Goal: Task Accomplishment & Management: Manage account settings

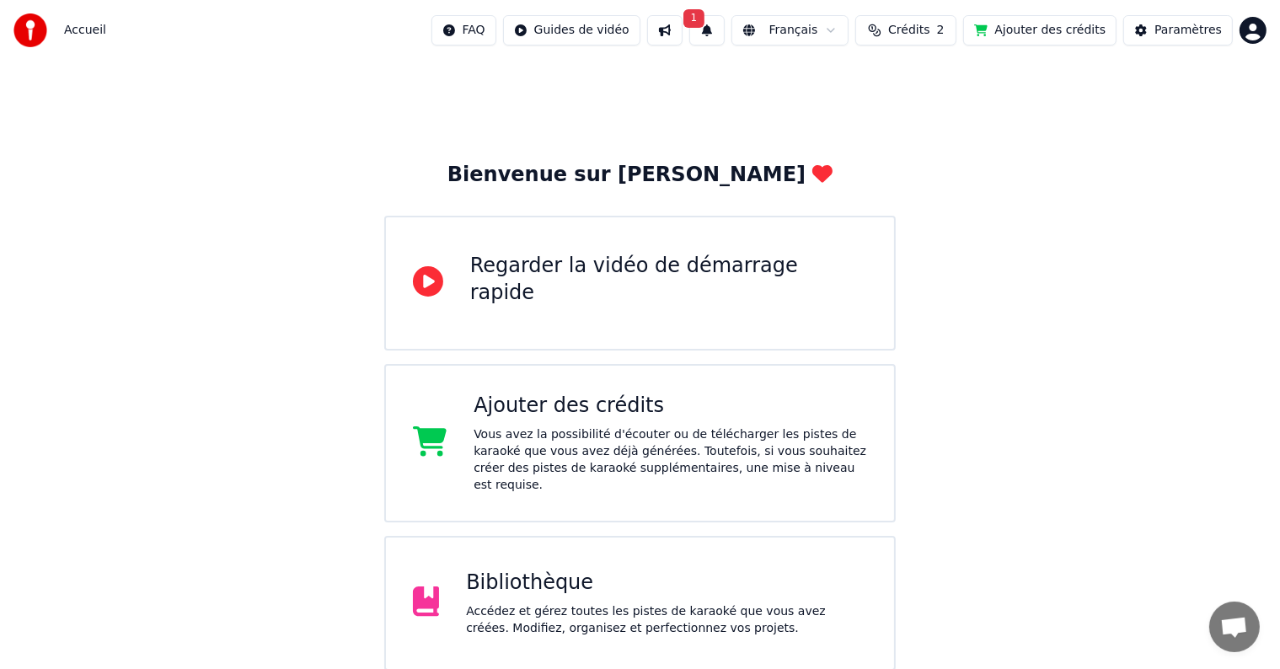
click at [722, 30] on button "1" at bounding box center [706, 30] width 35 height 30
click at [887, 81] on button "Mettre à Jour" at bounding box center [894, 83] width 105 height 30
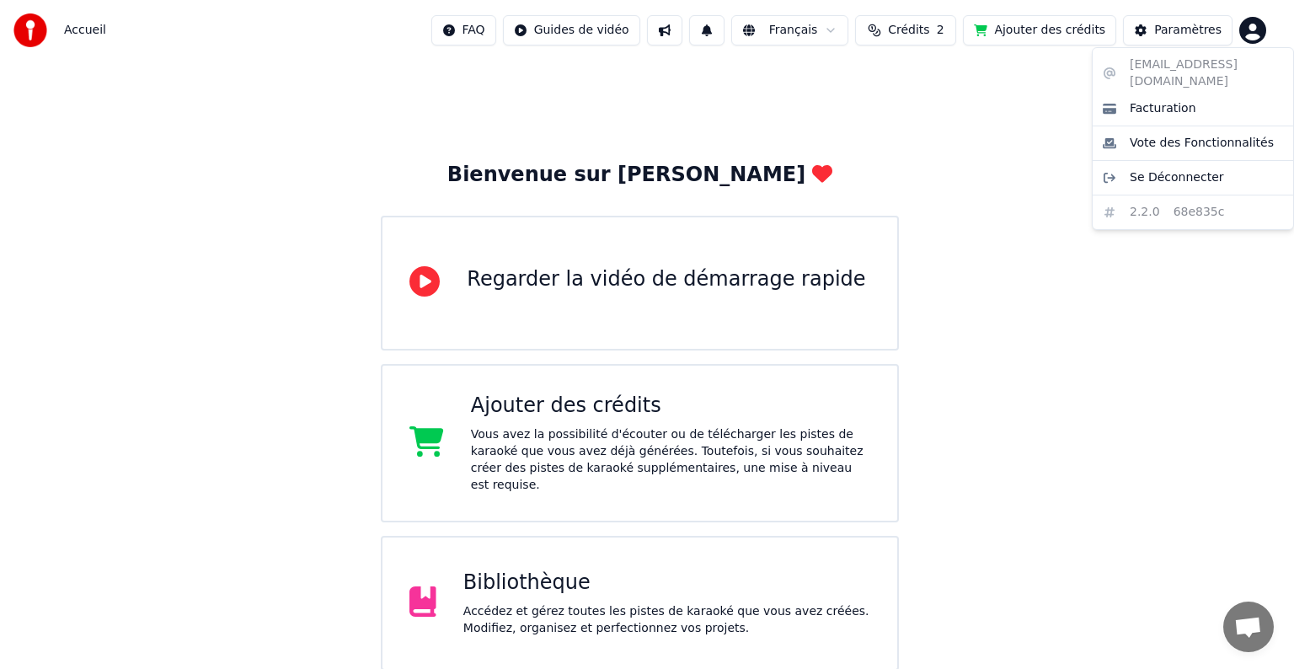
click at [1252, 24] on html "Accueil FAQ Guides de vidéo Français Crédits 2 Ajouter des crédits Paramètres B…" at bounding box center [647, 413] width 1294 height 826
click at [1158, 100] on span "Facturation" at bounding box center [1163, 108] width 67 height 17
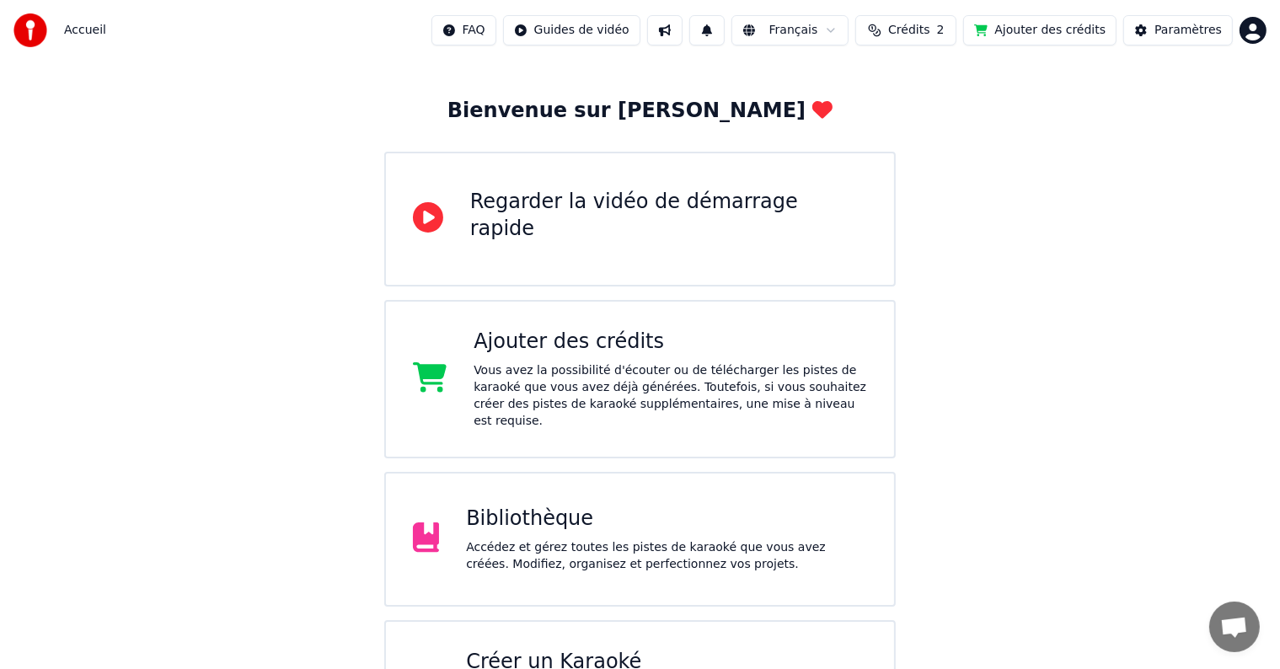
scroll to position [138, 0]
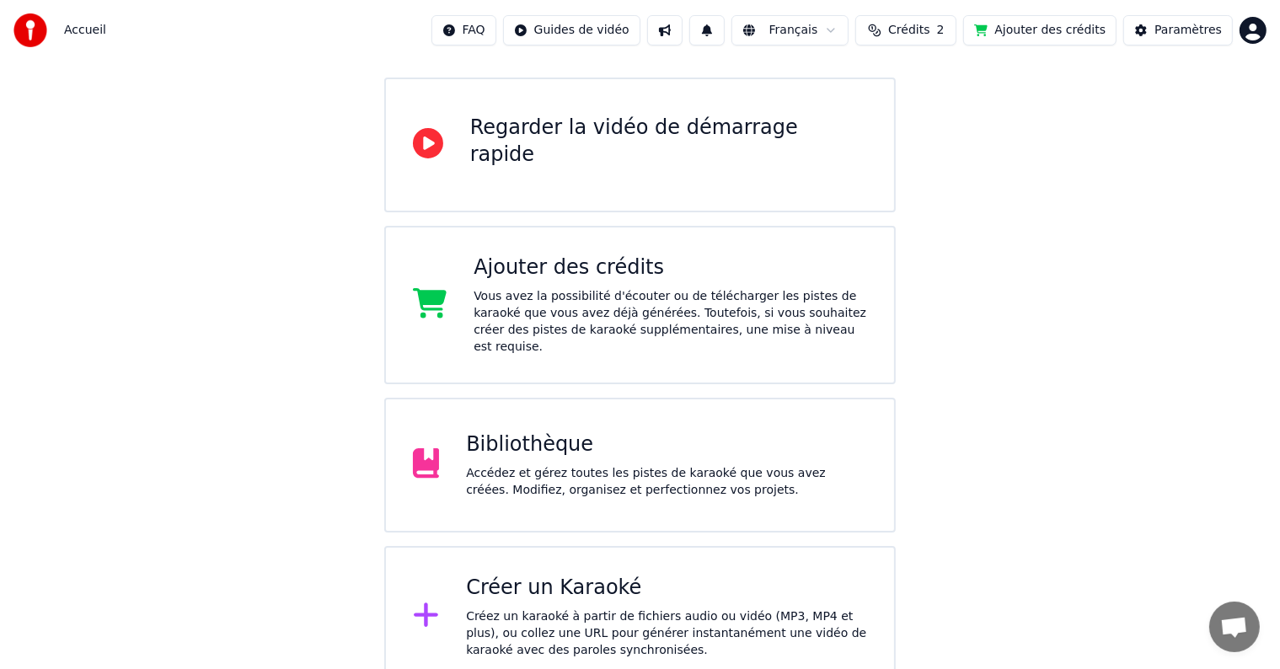
click at [693, 465] on div "Accédez et gérez toutes les pistes de karaoké que vous avez créées. Modifiez, o…" at bounding box center [666, 482] width 401 height 34
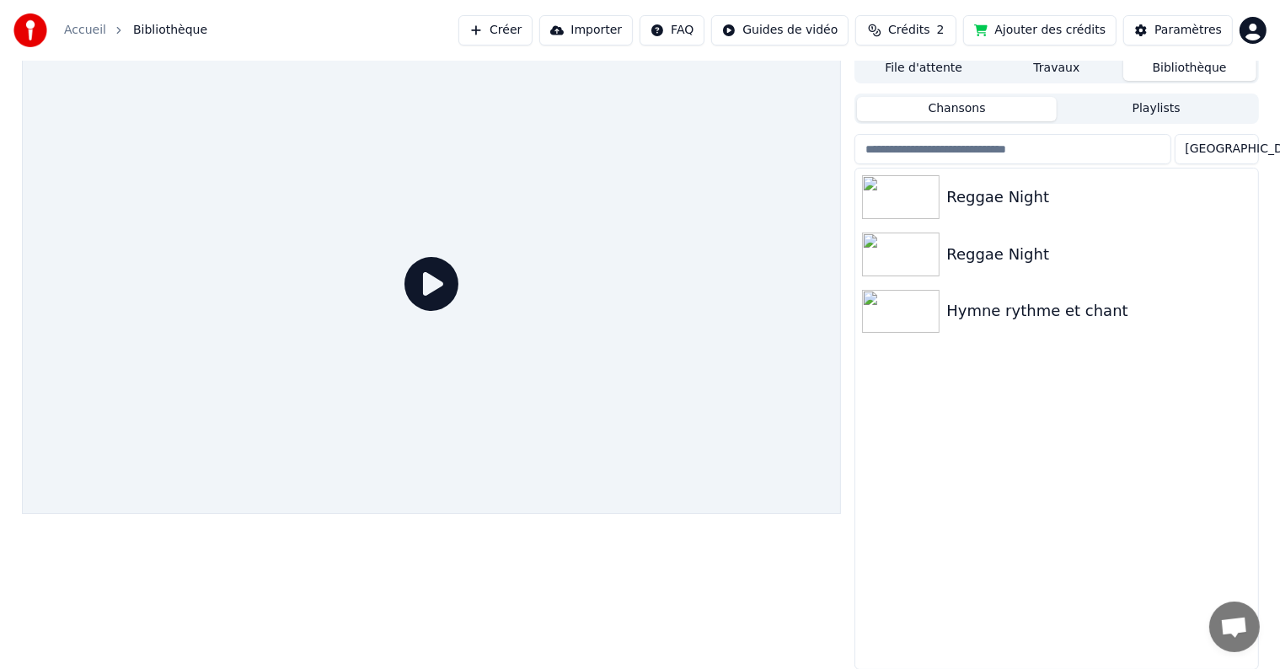
click at [1255, 29] on html "Accueil Bibliothèque Créer Importer FAQ Guides de vidéo Crédits 2 Ajouter des c…" at bounding box center [640, 326] width 1280 height 669
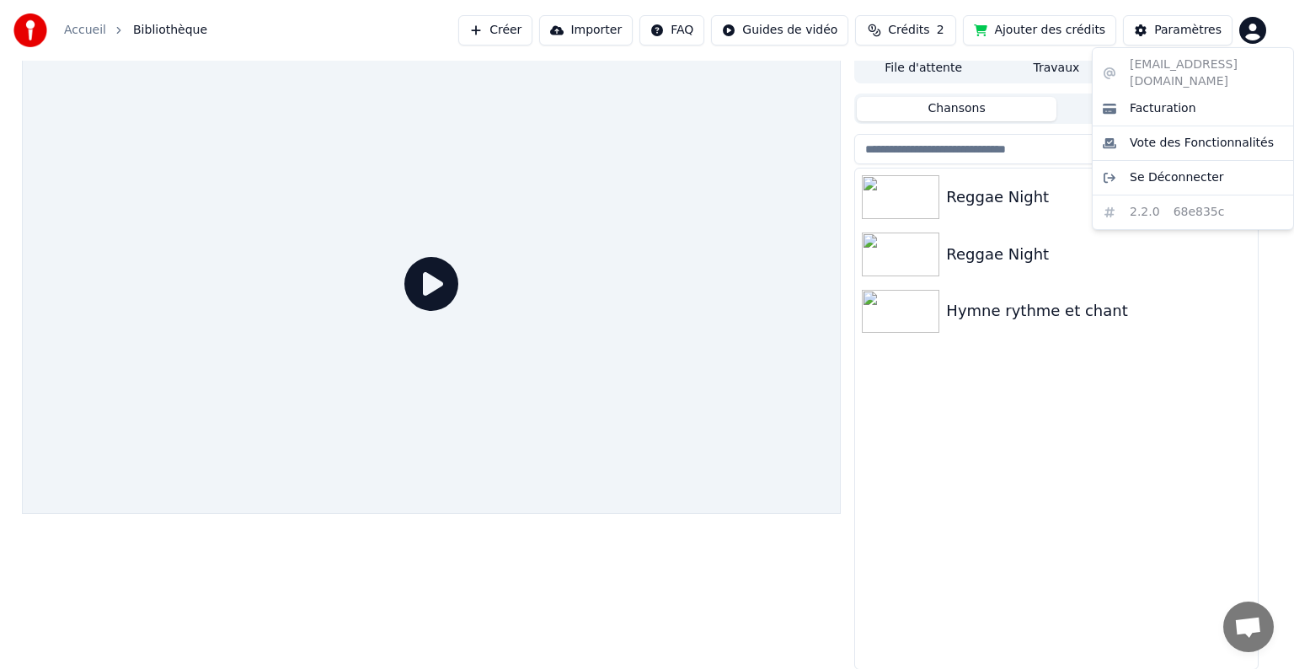
click at [1192, 28] on html "Accueil Bibliothèque Créer Importer FAQ Guides de vidéo Crédits 2 Ajouter des c…" at bounding box center [647, 326] width 1294 height 669
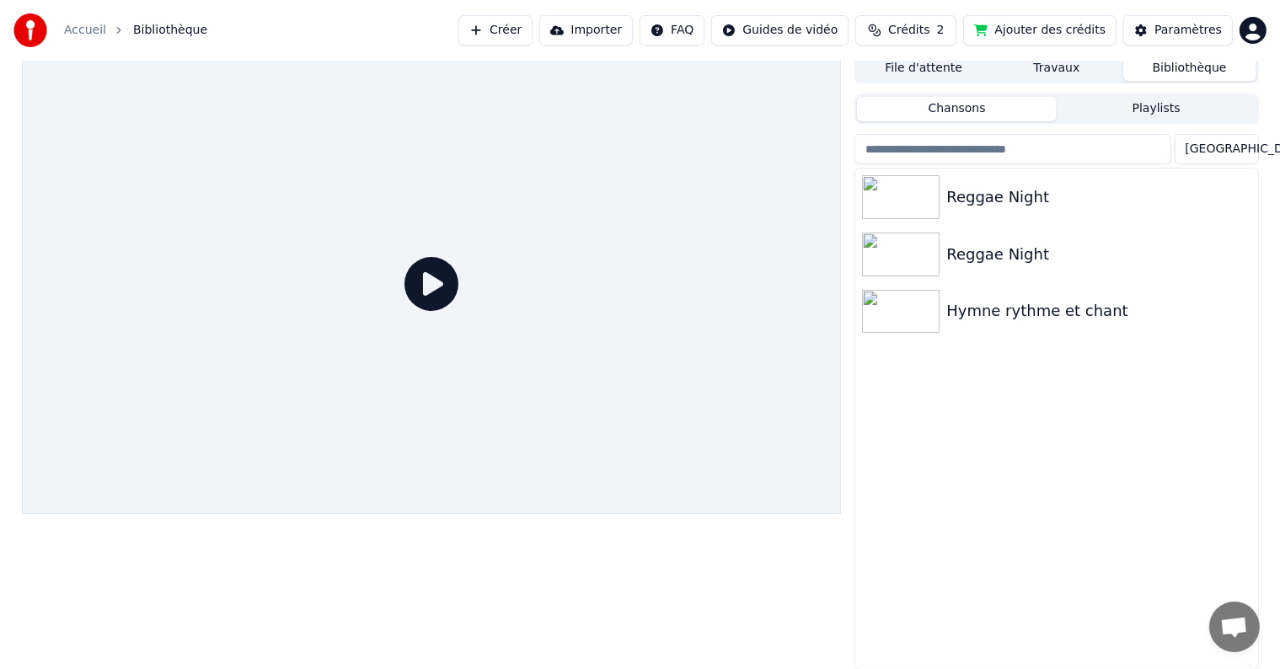
click at [1192, 28] on div "Paramètres" at bounding box center [1188, 30] width 67 height 17
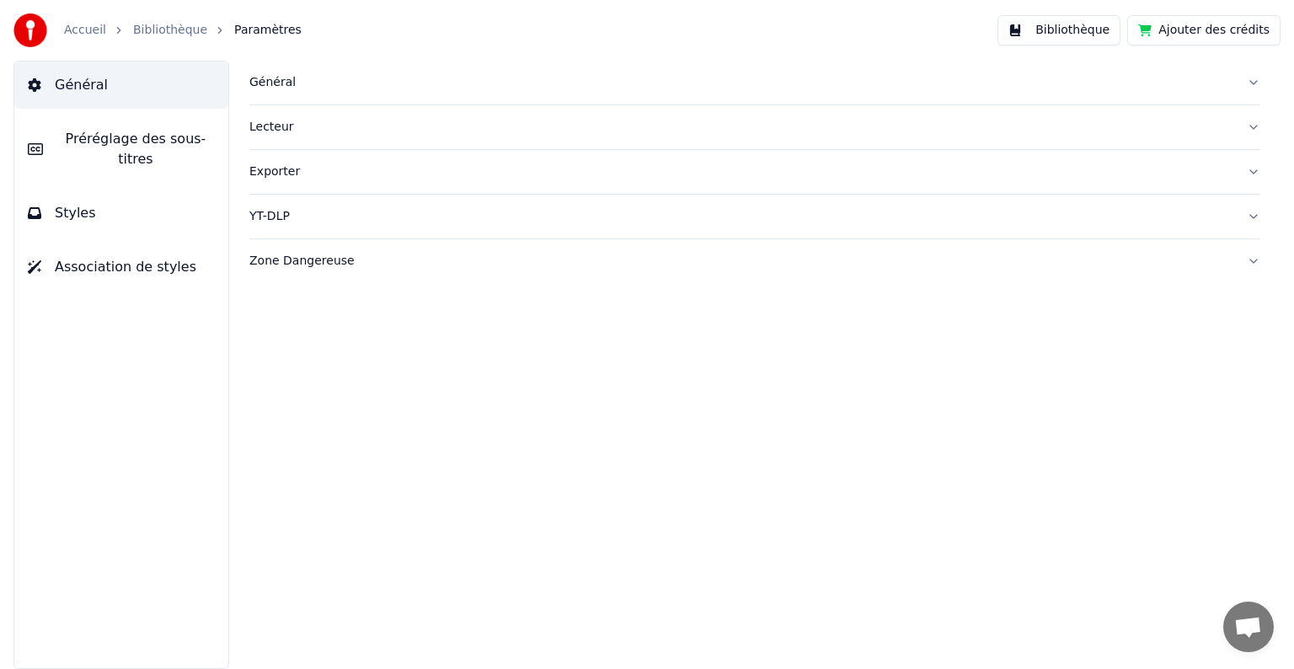
click at [174, 26] on link "Bibliothèque" at bounding box center [170, 30] width 74 height 17
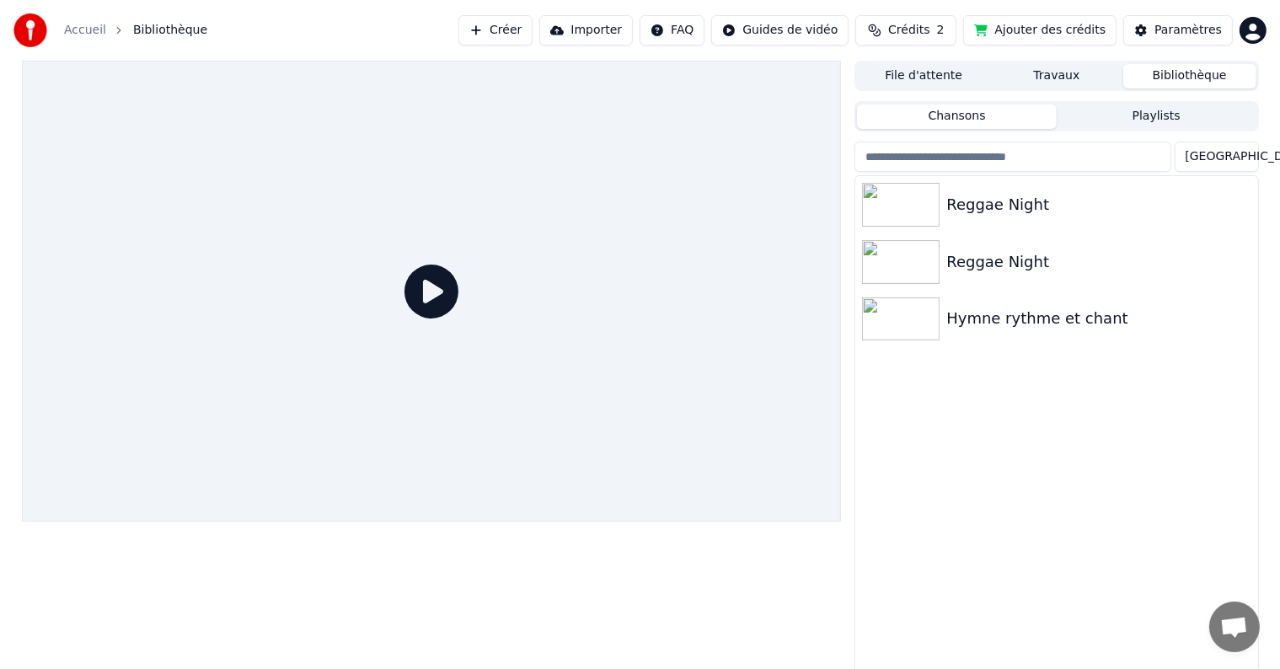
click at [1079, 18] on button "Ajouter des crédits" at bounding box center [1039, 30] width 153 height 30
click at [1247, 27] on html "Accueil Bibliothèque Créer Importer FAQ Guides de vidéo Crédits 2 Ajouter des c…" at bounding box center [640, 334] width 1280 height 669
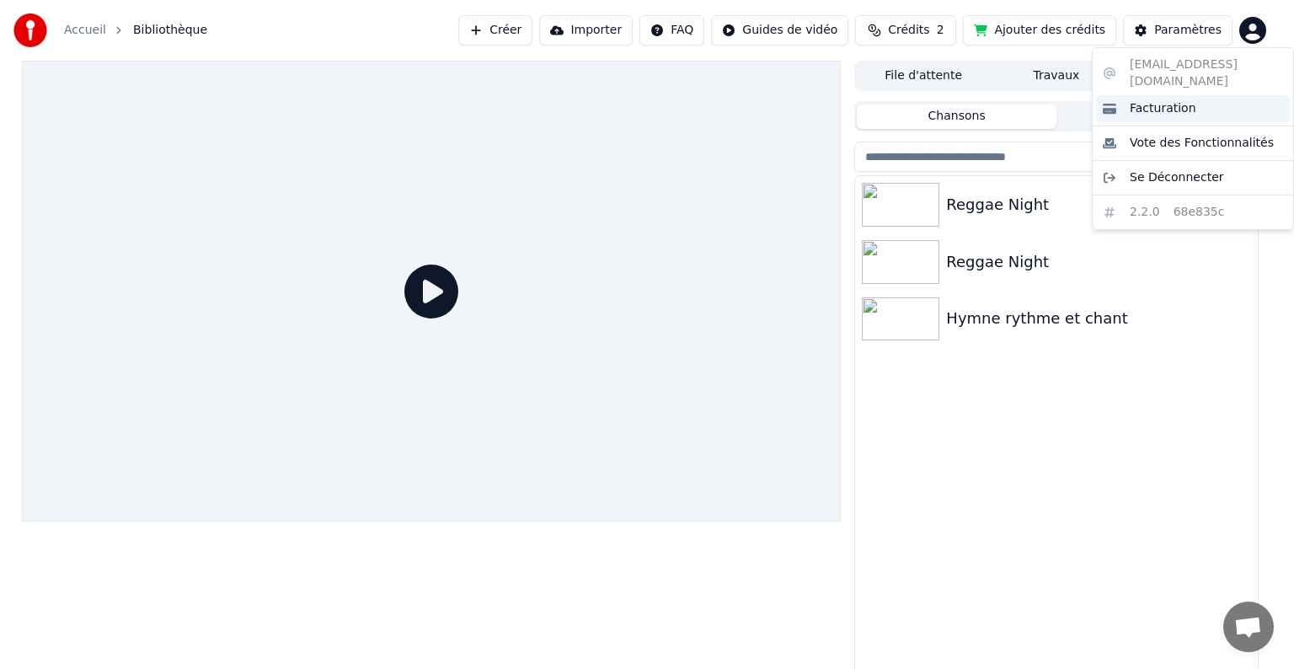
click at [1188, 95] on div "Facturation" at bounding box center [1193, 108] width 194 height 27
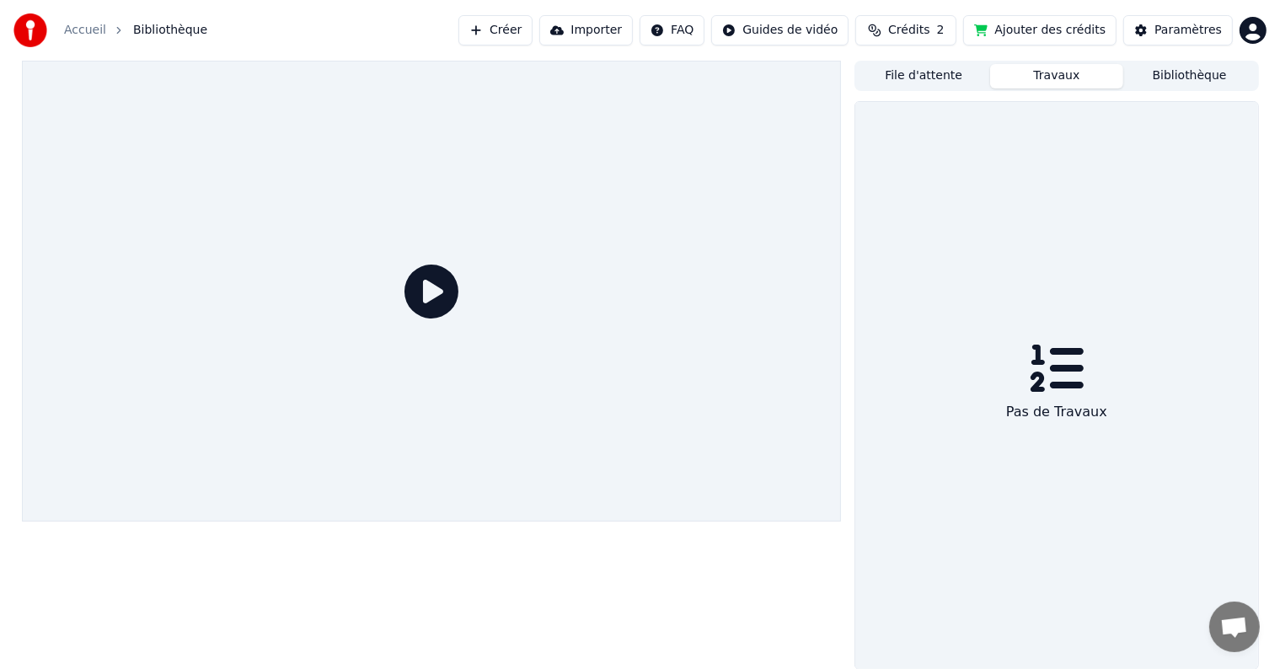
click at [1037, 71] on button "Travaux" at bounding box center [1056, 76] width 133 height 24
click at [924, 73] on button "File d'attente" at bounding box center [923, 76] width 133 height 24
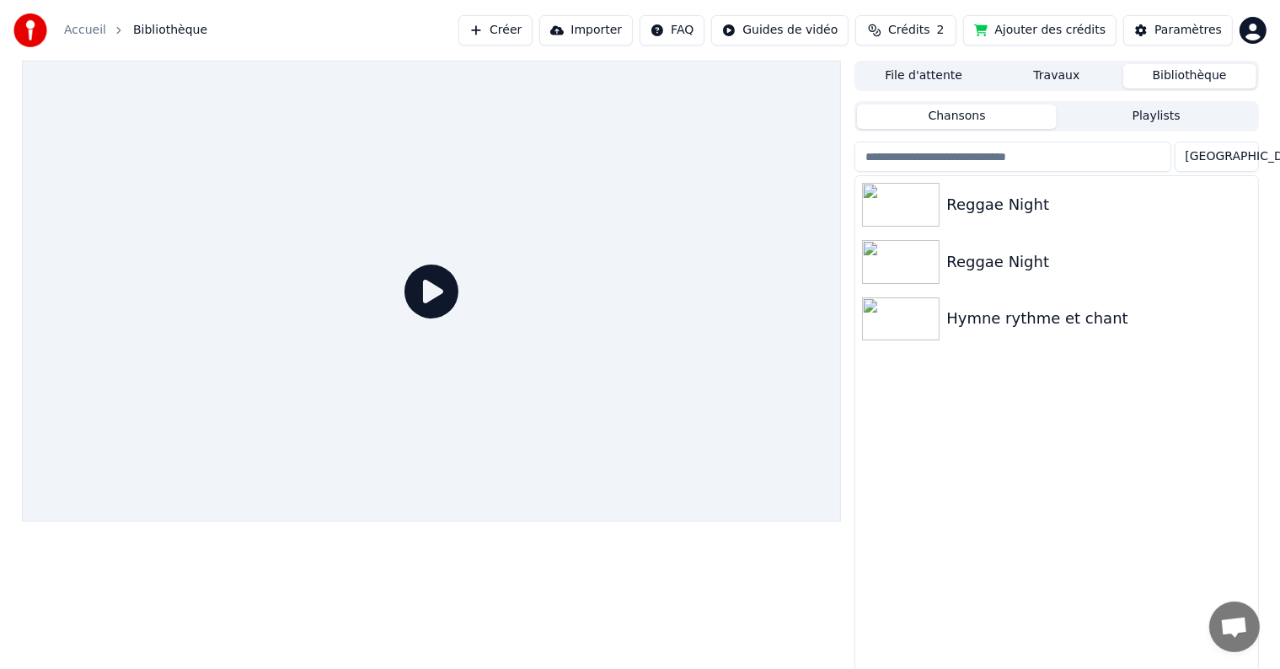
click at [1165, 77] on button "Bibliothèque" at bounding box center [1189, 76] width 133 height 24
